Goal: Find specific page/section: Find specific page/section

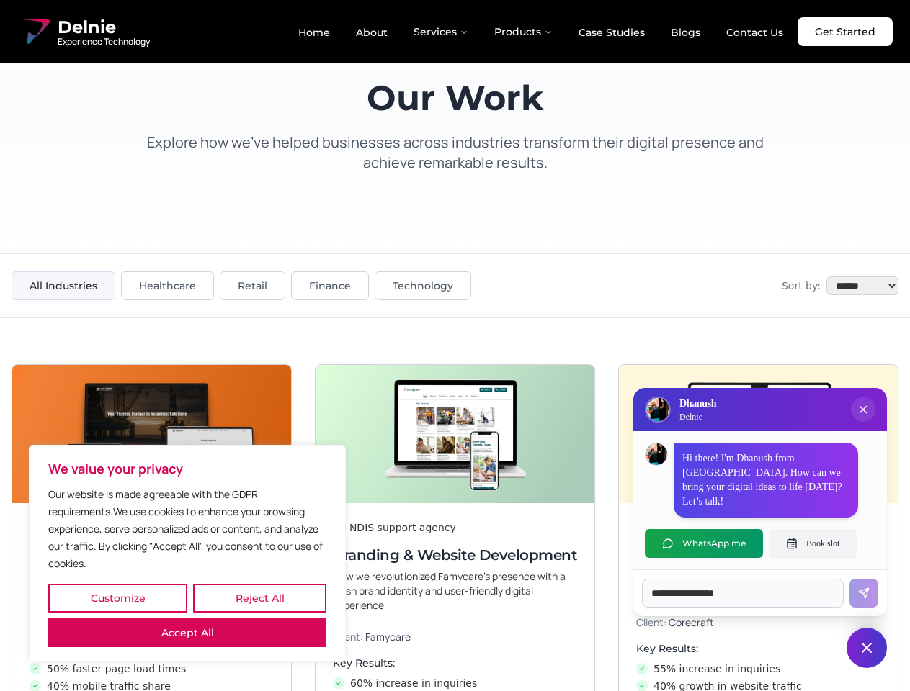
click at [117, 599] on button "Customize" at bounding box center [117, 598] width 139 height 29
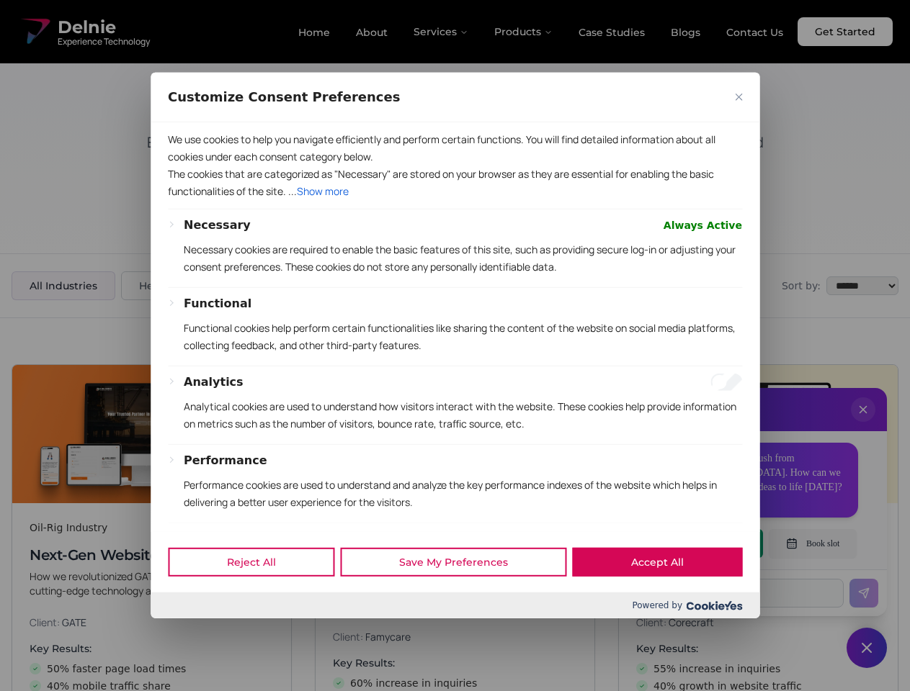
click at [259, 599] on div at bounding box center [455, 345] width 910 height 691
click at [187, 166] on p "We use cookies to help you navigate efficiently and perform certain functions. …" at bounding box center [455, 148] width 574 height 35
click at [454, 346] on div "Necessary Always Active Necessary cookies are required to enable the basic feat…" at bounding box center [455, 440] width 574 height 446
click at [863, 424] on div at bounding box center [455, 345] width 910 height 691
click at [704, 544] on div "Reject All Save My Preferences Accept All" at bounding box center [455, 562] width 609 height 61
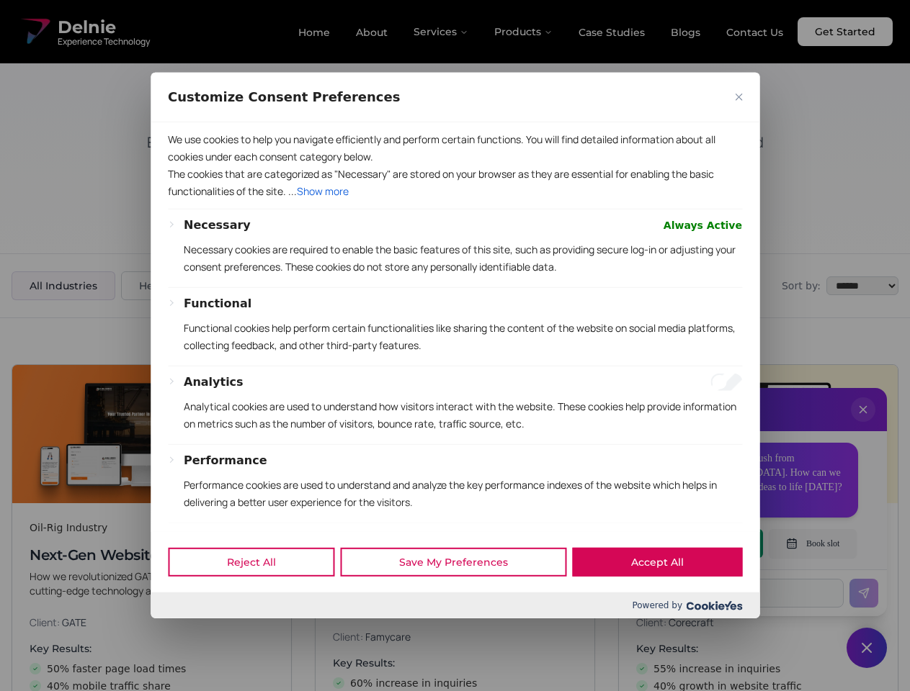
click at [812, 544] on div at bounding box center [455, 345] width 910 height 691
click at [867, 648] on div at bounding box center [455, 345] width 910 height 691
click at [442, 32] on div at bounding box center [455, 345] width 910 height 691
click at [524, 32] on div at bounding box center [455, 345] width 910 height 691
